Goal: Information Seeking & Learning: Learn about a topic

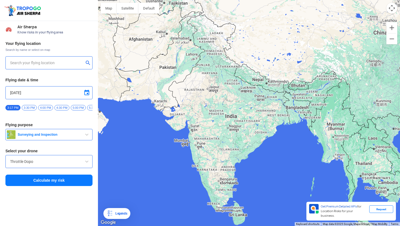
click at [21, 63] on input "text" at bounding box center [47, 63] width 74 height 7
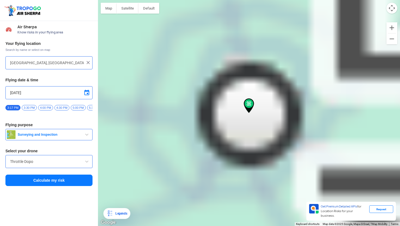
type input "[STREET_ADDRESS]"
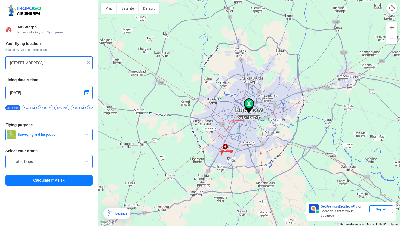
click at [41, 185] on button "Calculate my risk" at bounding box center [48, 180] width 87 height 11
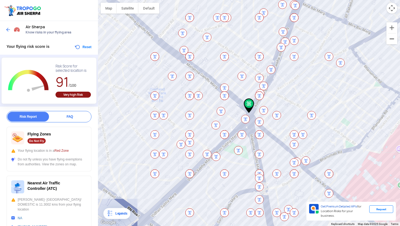
click at [394, 40] on button "Zoom out" at bounding box center [392, 38] width 11 height 11
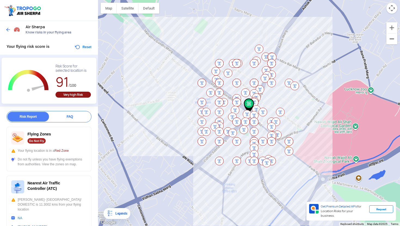
click at [394, 40] on button "Zoom out" at bounding box center [392, 38] width 11 height 11
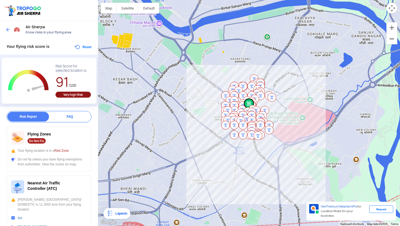
click at [394, 40] on button "Zoom out" at bounding box center [392, 38] width 11 height 11
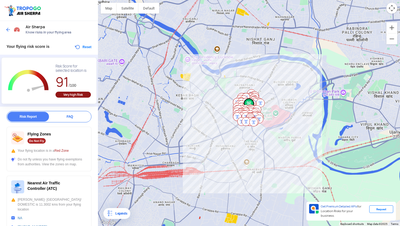
click at [63, 152] on span "Red Zone" at bounding box center [61, 151] width 14 height 4
click at [394, 38] on button "Zoom out" at bounding box center [392, 38] width 11 height 11
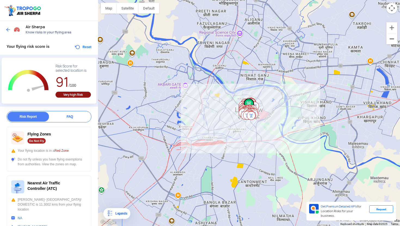
click at [394, 38] on button "Zoom out" at bounding box center [392, 38] width 11 height 11
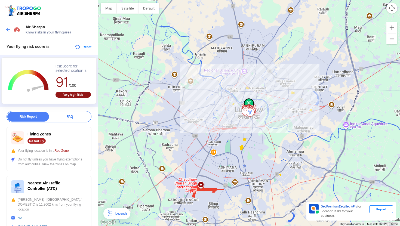
click at [394, 38] on button "Zoom out" at bounding box center [392, 38] width 11 height 11
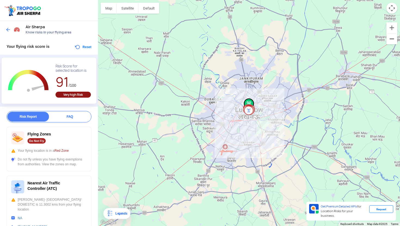
click at [394, 38] on button "Zoom out" at bounding box center [392, 38] width 11 height 11
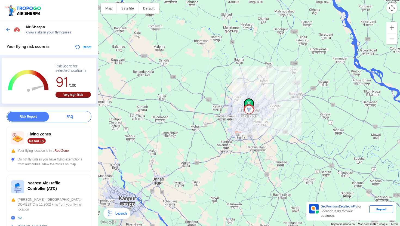
click at [71, 143] on div "Flying Zones Do Not Fly" at bounding box center [49, 137] width 76 height 13
click at [62, 150] on span "Red Zone" at bounding box center [61, 151] width 14 height 4
click at [80, 96] on div "Very high Risk" at bounding box center [73, 95] width 35 height 6
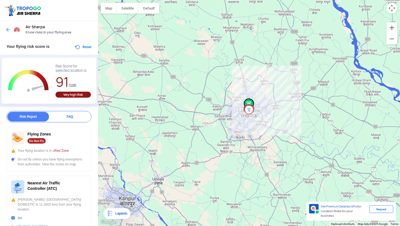
click at [80, 96] on div "Very high Risk" at bounding box center [73, 95] width 35 height 6
click at [84, 81] on div "91 /100" at bounding box center [73, 82] width 35 height 19
click at [66, 150] on span "Red Zone" at bounding box center [61, 151] width 14 height 4
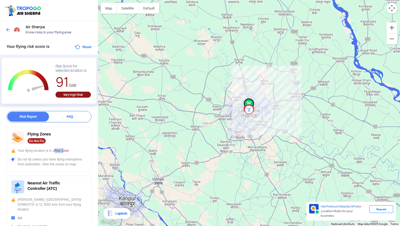
drag, startPoint x: 56, startPoint y: 151, endPoint x: 74, endPoint y: 151, distance: 17.7
click at [74, 151] on div "Your flying location is in a Red Zone" at bounding box center [49, 150] width 76 height 5
click at [75, 151] on div "Your flying location is in a Red Zone" at bounding box center [49, 150] width 76 height 5
click at [55, 166] on div "Do not fly unless you have flying exemptions from authorities. View the zones o…" at bounding box center [49, 162] width 76 height 10
click at [394, 29] on button "Zoom in" at bounding box center [392, 27] width 11 height 11
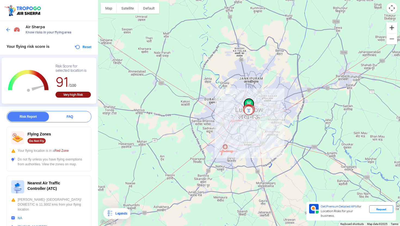
click at [394, 29] on button "Zoom in" at bounding box center [392, 27] width 11 height 11
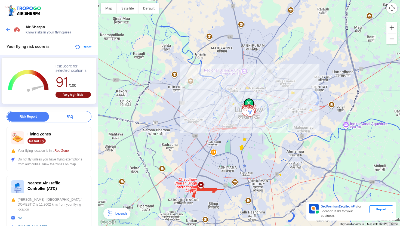
click at [394, 29] on button "Zoom in" at bounding box center [392, 27] width 11 height 11
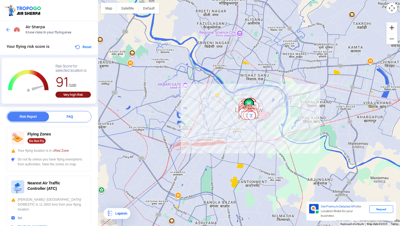
click at [394, 29] on button "Zoom in" at bounding box center [392, 27] width 11 height 11
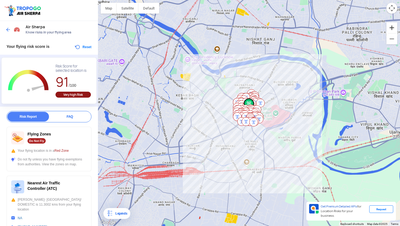
click at [394, 29] on button "Zoom in" at bounding box center [392, 27] width 11 height 11
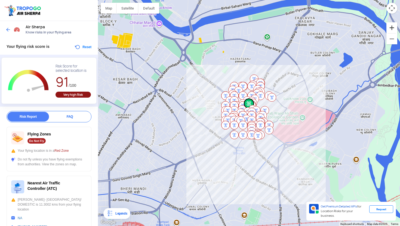
click at [394, 29] on button "Zoom in" at bounding box center [392, 27] width 11 height 11
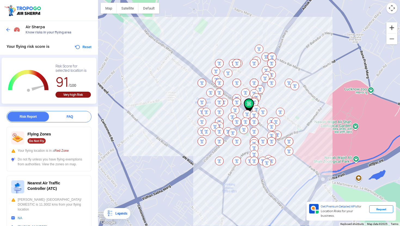
click at [394, 29] on button "Zoom in" at bounding box center [392, 27] width 11 height 11
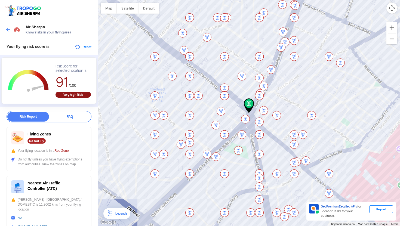
click at [248, 92] on div at bounding box center [249, 113] width 302 height 226
click at [213, 67] on div at bounding box center [249, 113] width 302 height 226
click at [393, 30] on button "Zoom in" at bounding box center [392, 27] width 11 height 11
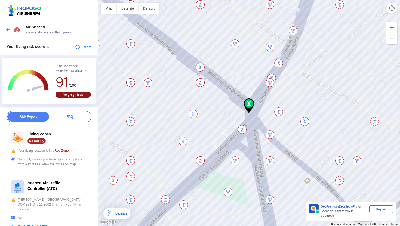
click at [249, 107] on img at bounding box center [249, 106] width 10 height 15
click at [243, 128] on img at bounding box center [242, 129] width 9 height 9
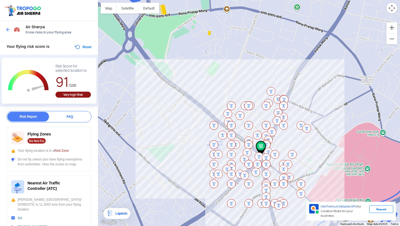
drag, startPoint x: 187, startPoint y: 44, endPoint x: 241, endPoint y: 48, distance: 53.8
click at [241, 50] on div at bounding box center [249, 113] width 302 height 226
click at [213, 124] on img at bounding box center [214, 125] width 9 height 9
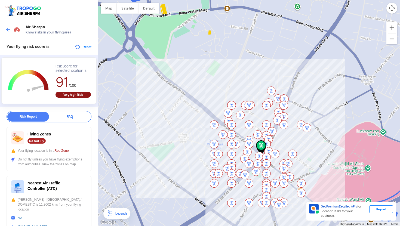
click at [213, 124] on img at bounding box center [214, 125] width 9 height 9
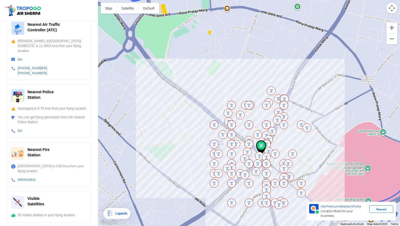
scroll to position [159, 0]
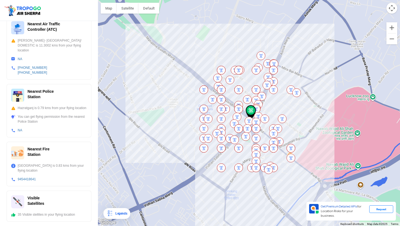
drag, startPoint x: 272, startPoint y: 140, endPoint x: 255, endPoint y: 84, distance: 58.9
click at [255, 100] on img at bounding box center [258, 104] width 9 height 9
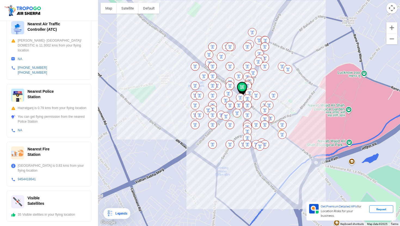
click at [270, 115] on img at bounding box center [266, 119] width 9 height 9
click at [244, 88] on img at bounding box center [242, 89] width 10 height 15
click at [236, 122] on div at bounding box center [249, 113] width 302 height 226
